Goal: Use online tool/utility: Utilize a website feature to perform a specific function

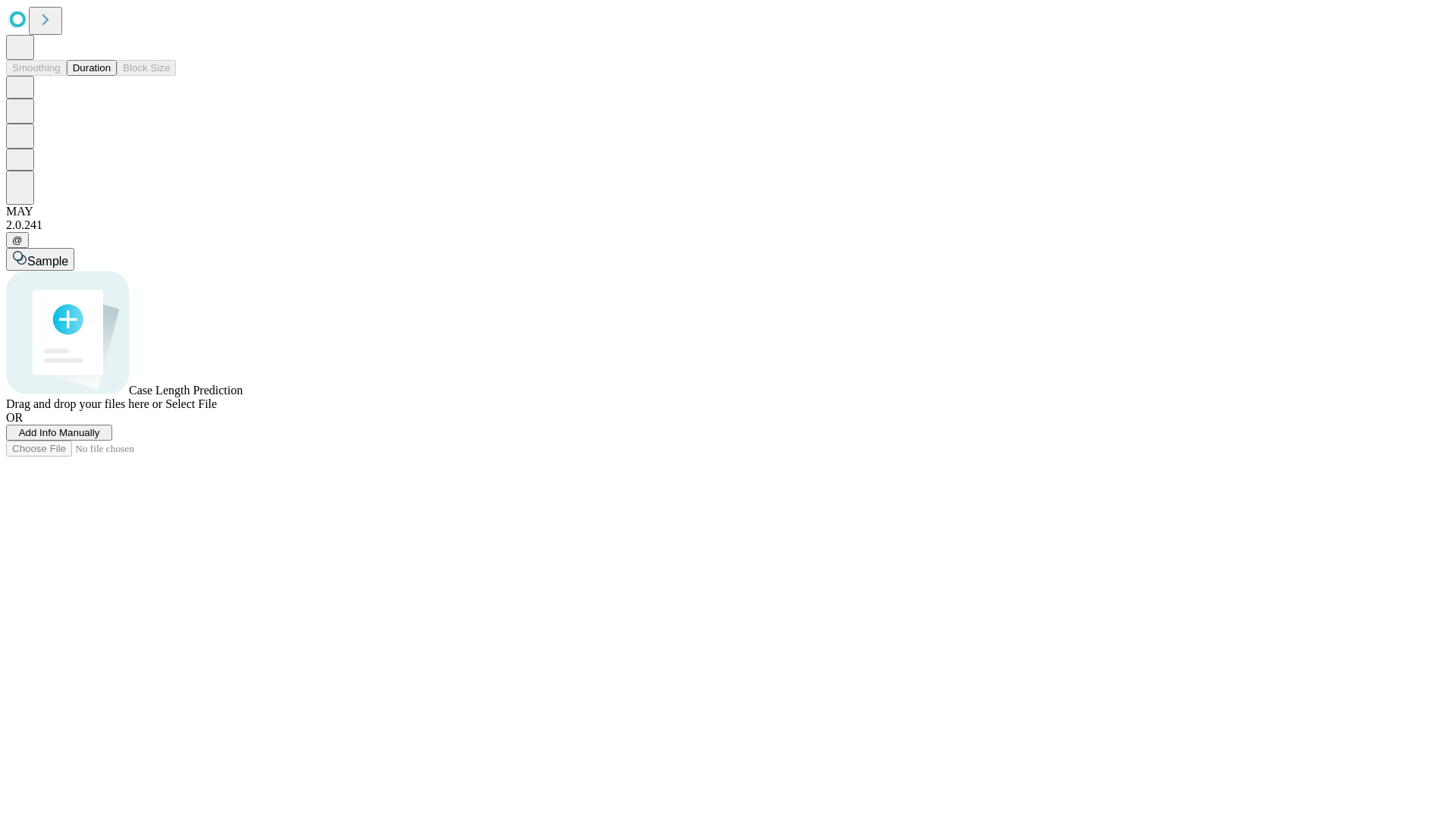
click at [217, 410] on span "Select File" at bounding box center [190, 403] width 51 height 13
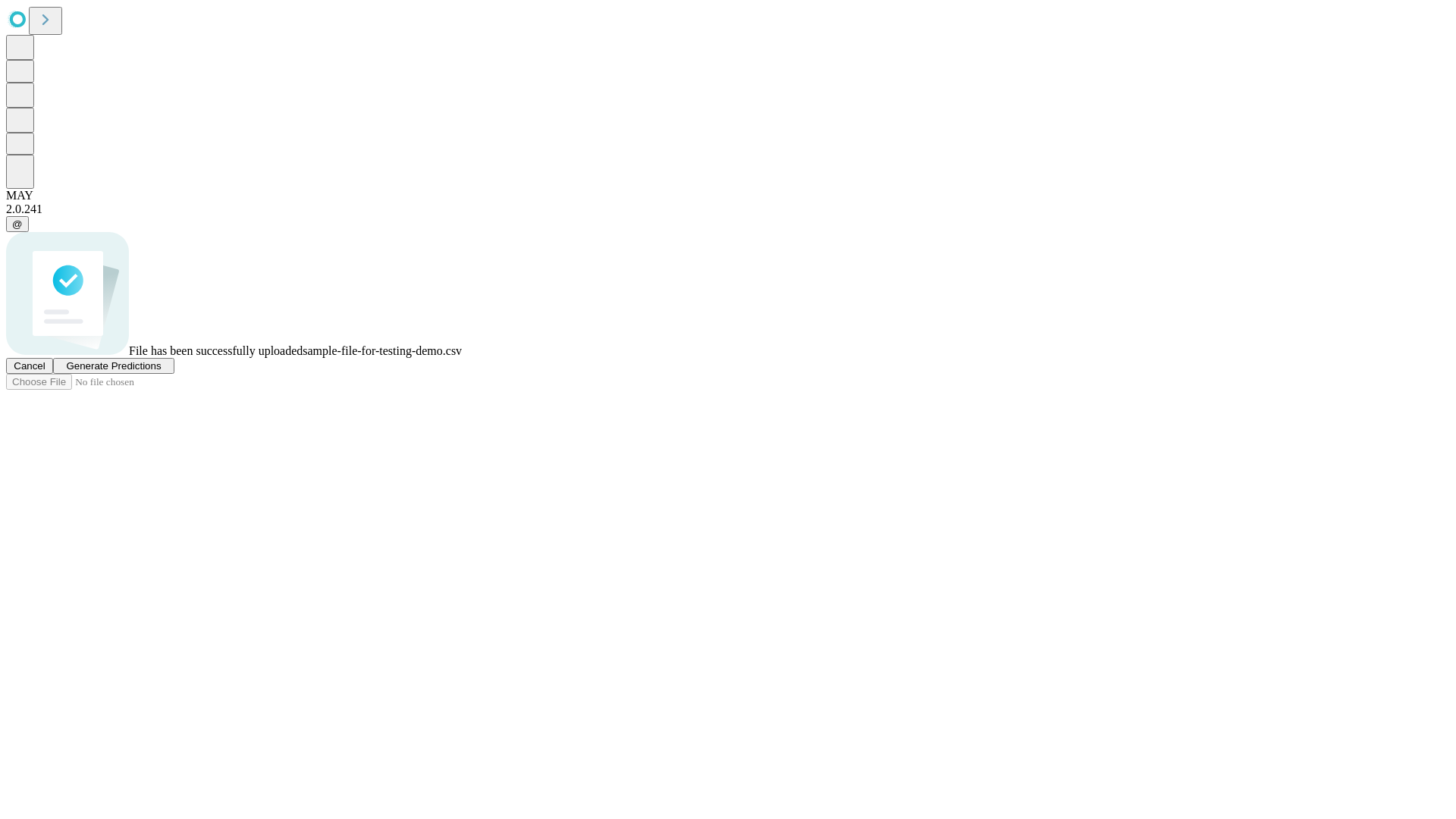
click at [161, 372] on span "Generate Predictions" at bounding box center [113, 365] width 94 height 11
